Goal: Share content: Share content

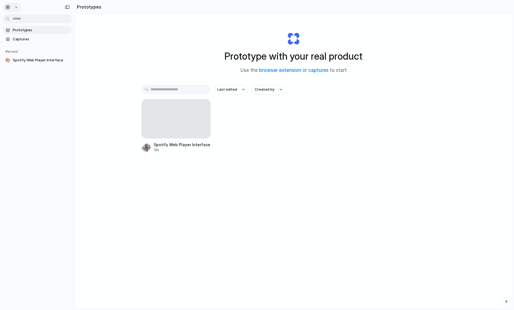
click at [16, 9] on button "button" at bounding box center [12, 7] width 18 height 9
click at [29, 47] on li "Sign out" at bounding box center [27, 46] width 46 height 9
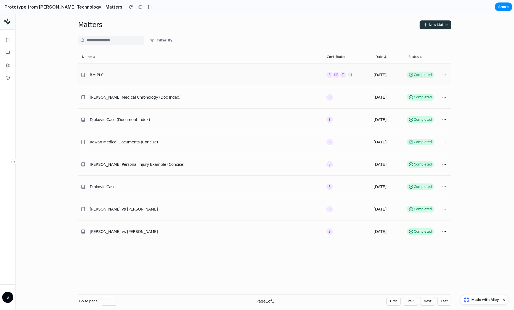
click at [291, 76] on div at bounding box center [264, 74] width 373 height 23
click at [443, 75] on circle at bounding box center [443, 75] width 0 height 0
click at [445, 98] on icon at bounding box center [444, 97] width 4 height 4
click at [447, 115] on div at bounding box center [444, 119] width 9 height 9
click at [447, 121] on button at bounding box center [444, 119] width 9 height 9
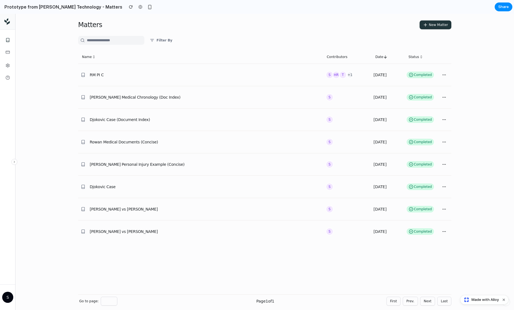
click at [445, 144] on icon at bounding box center [444, 142] width 4 height 4
click at [8, 41] on icon at bounding box center [8, 40] width 4 height 4
click at [9, 52] on rect at bounding box center [8, 52] width 4 height 2
click at [129, 95] on div at bounding box center [264, 97] width 373 height 23
click at [182, 147] on div at bounding box center [264, 142] width 373 height 23
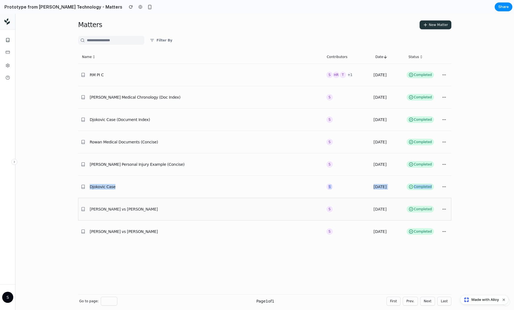
click at [190, 199] on div "RM PI C S HR T +1 [DATE] Completed [PERSON_NAME] Medical Chronology (Doc Index)…" at bounding box center [264, 175] width 373 height 224
drag, startPoint x: 285, startPoint y: 291, endPoint x: 335, endPoint y: 308, distance: 53.1
click at [288, 291] on div "Name Contributors Date Status RM PI C S HR T +1 [DATE] Completed [PERSON_NAME] …" at bounding box center [264, 178] width 373 height 256
click at [476, 297] on span "Made with Alloy" at bounding box center [484, 300] width 27 height 6
click at [282, 64] on div at bounding box center [264, 74] width 373 height 23
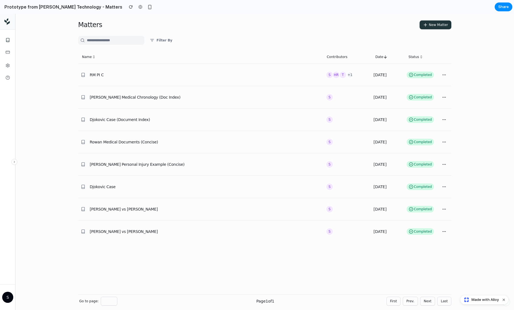
click at [473, 298] on span "Made with Alloy" at bounding box center [484, 300] width 27 height 6
click at [298, 121] on div at bounding box center [264, 119] width 373 height 23
click at [313, 77] on div at bounding box center [264, 74] width 373 height 23
drag, startPoint x: 409, startPoint y: 52, endPoint x: 423, endPoint y: 41, distance: 17.5
click at [413, 48] on div "Matters New Matter Filter By Name Contributors Date Status RM PI C S HR T +1 [D…" at bounding box center [264, 162] width 386 height 296
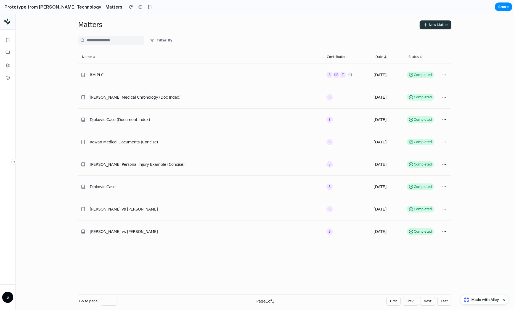
click at [423, 40] on div "Filter By" at bounding box center [263, 40] width 371 height 9
click at [435, 26] on span "New Matter" at bounding box center [438, 25] width 19 height 4
click at [444, 72] on button at bounding box center [444, 74] width 9 height 9
click at [445, 73] on icon at bounding box center [444, 75] width 4 height 4
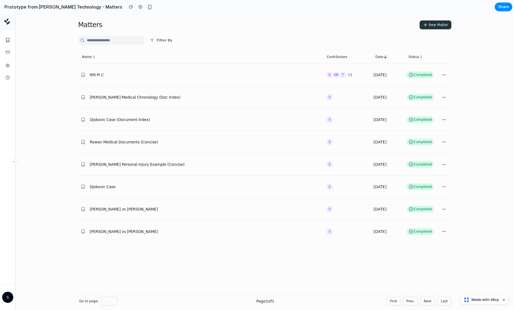
click at [391, 300] on button "First" at bounding box center [393, 300] width 14 height 9
click at [406, 299] on button "Prev." at bounding box center [410, 300] width 15 height 9
click at [439, 300] on button "Last" at bounding box center [444, 300] width 14 height 9
click at [432, 301] on button "Next" at bounding box center [427, 300] width 15 height 9
click at [504, 301] on button "Dismiss watermark" at bounding box center [503, 299] width 7 height 7
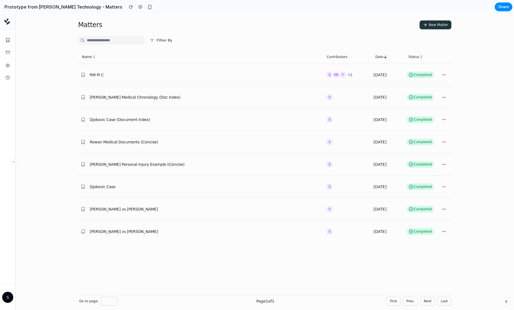
click at [504, 302] on div "button" at bounding box center [506, 302] width 4 height 4
click at [474, 261] on span "Live chat" at bounding box center [470, 262] width 16 height 6
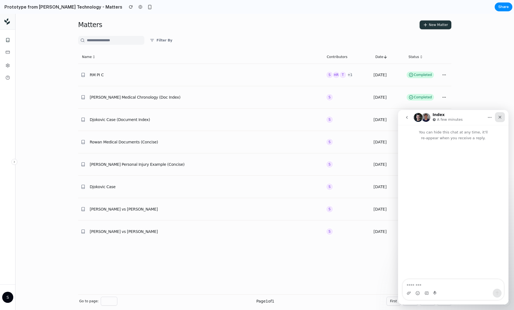
click at [500, 116] on icon "Close" at bounding box center [500, 117] width 4 height 4
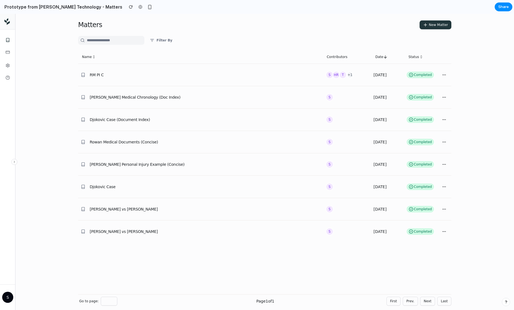
click at [509, 294] on html at bounding box center [503, 292] width 15 height 2
click at [507, 305] on button "button" at bounding box center [506, 302] width 8 height 8
click at [494, 260] on button "Live chat 2 min" at bounding box center [480, 262] width 55 height 9
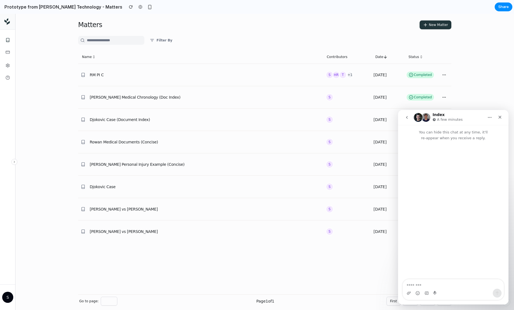
click at [416, 119] on img "Intercom messenger" at bounding box center [418, 117] width 9 height 9
click at [499, 117] on icon "Close" at bounding box center [500, 117] width 4 height 4
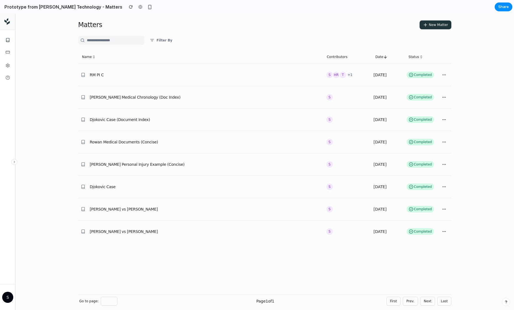
click at [111, 304] on input "*" at bounding box center [109, 300] width 17 height 9
click at [127, 245] on div "RM PI C S HR T +1 [DATE] Completed [PERSON_NAME] Medical Chronology (Doc Index)…" at bounding box center [264, 175] width 373 height 224
click at [15, 162] on icon at bounding box center [14, 161] width 3 height 3
click at [147, 6] on div "button" at bounding box center [149, 7] width 5 height 5
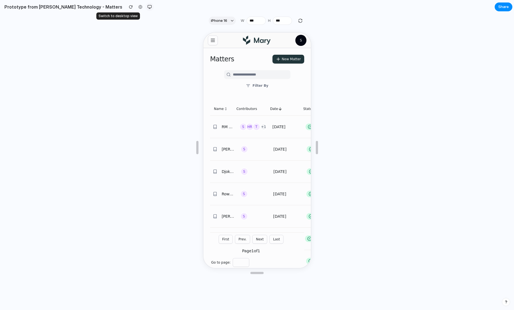
click at [147, 6] on div "button" at bounding box center [149, 7] width 4 height 4
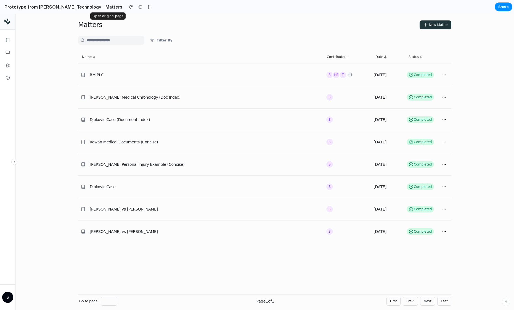
click at [136, 8] on div at bounding box center [140, 7] width 8 height 8
click at [129, 6] on div "button" at bounding box center [131, 7] width 4 height 4
click at [499, 6] on span "Share" at bounding box center [503, 7] width 10 height 6
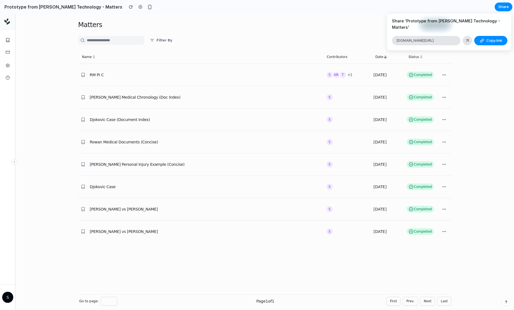
click at [465, 54] on div "Share ' Prototype from [PERSON_NAME] Technology - Matters ' [DOMAIN_NAME][URL] …" at bounding box center [257, 155] width 514 height 310
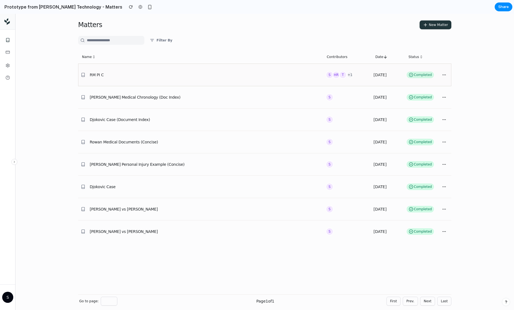
click at [352, 76] on div at bounding box center [264, 74] width 373 height 23
click at [263, 133] on div at bounding box center [264, 142] width 373 height 23
drag, startPoint x: 257, startPoint y: 165, endPoint x: 251, endPoint y: 232, distance: 67.0
click at [251, 217] on div "RM PI C S HR T +1 [DATE] Completed [PERSON_NAME] Medical Chronology (Doc Index)…" at bounding box center [264, 175] width 373 height 224
drag, startPoint x: 250, startPoint y: 199, endPoint x: 238, endPoint y: 163, distance: 37.6
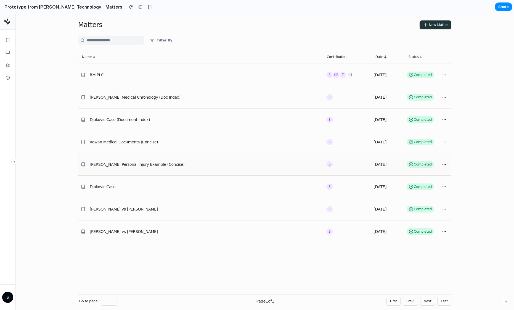
click at [250, 198] on div at bounding box center [264, 209] width 373 height 23
click at [131, 40] on input "text" at bounding box center [111, 40] width 66 height 9
click at [221, 31] on div "Matters New Matter" at bounding box center [264, 24] width 373 height 15
